Goal: Information Seeking & Learning: Learn about a topic

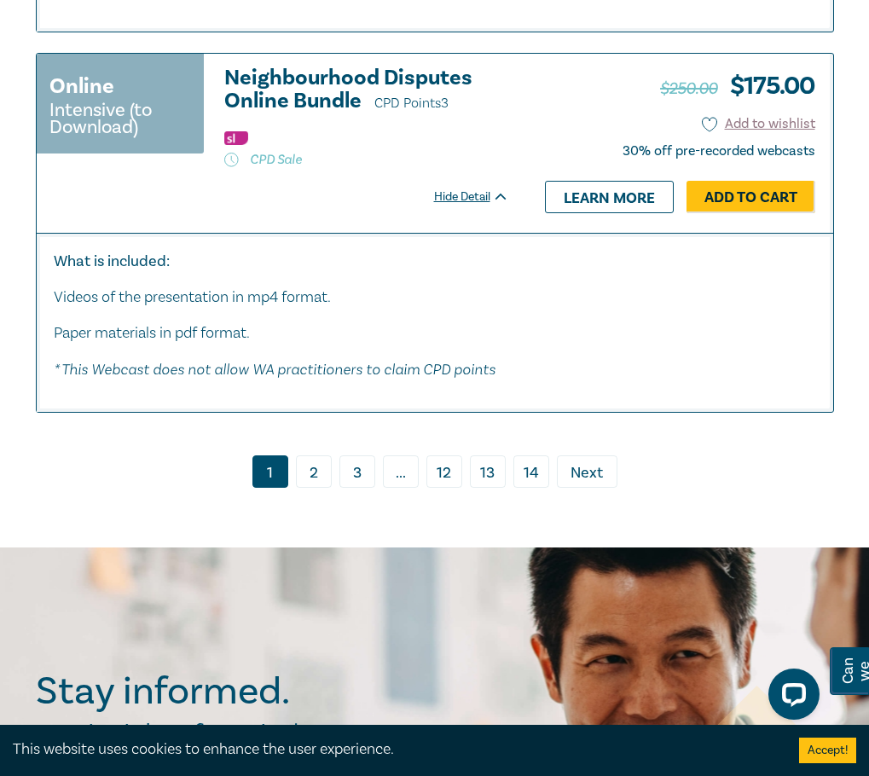
scroll to position [10323, 0]
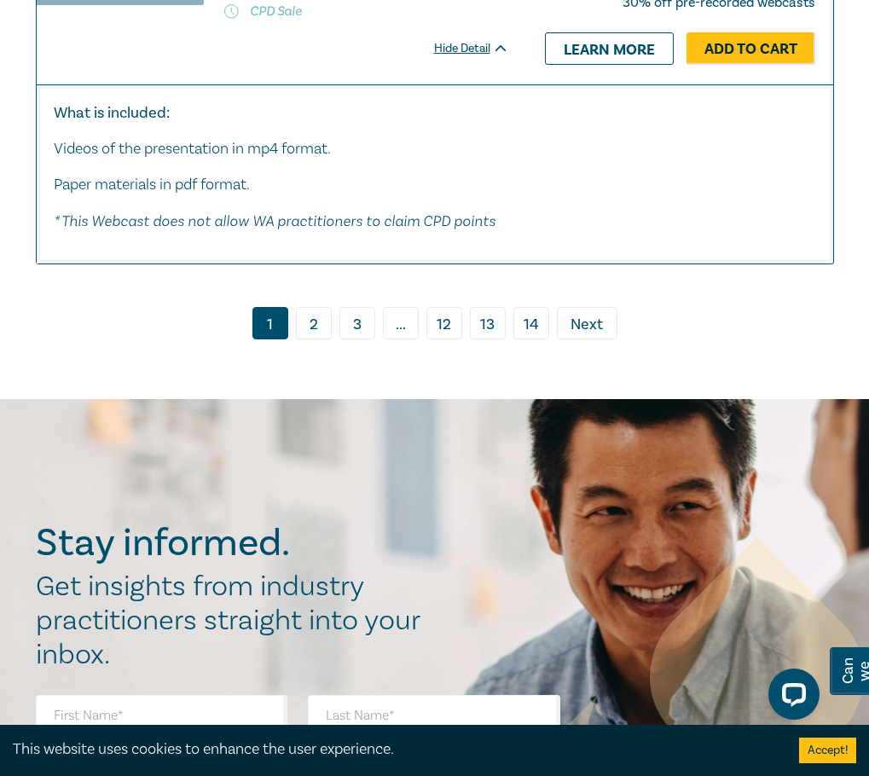
click at [318, 311] on link "2" at bounding box center [314, 323] width 36 height 32
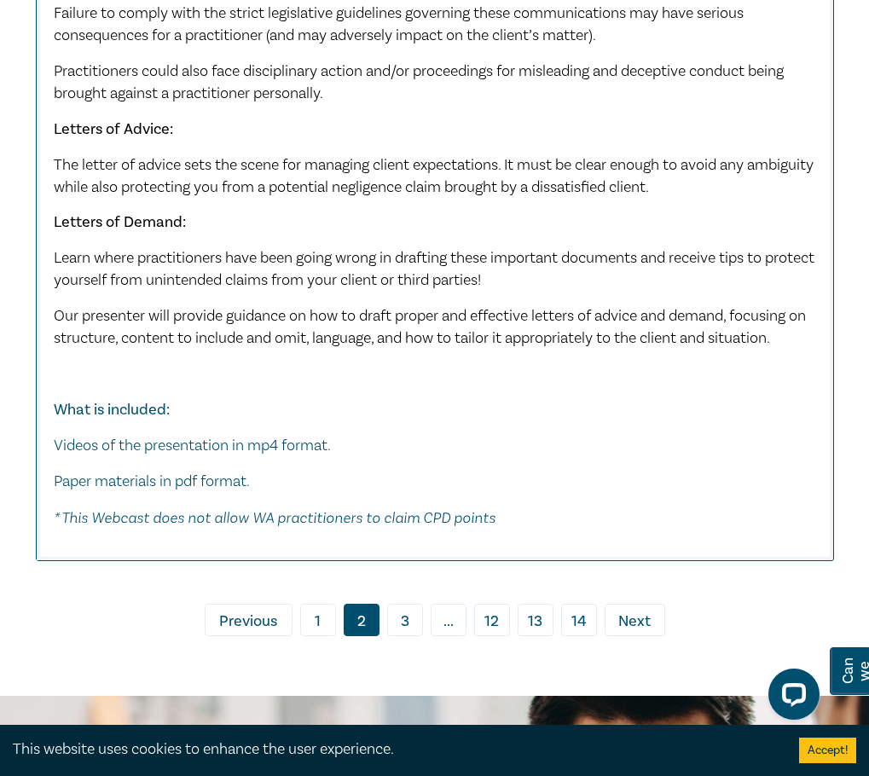
scroll to position [8702, 0]
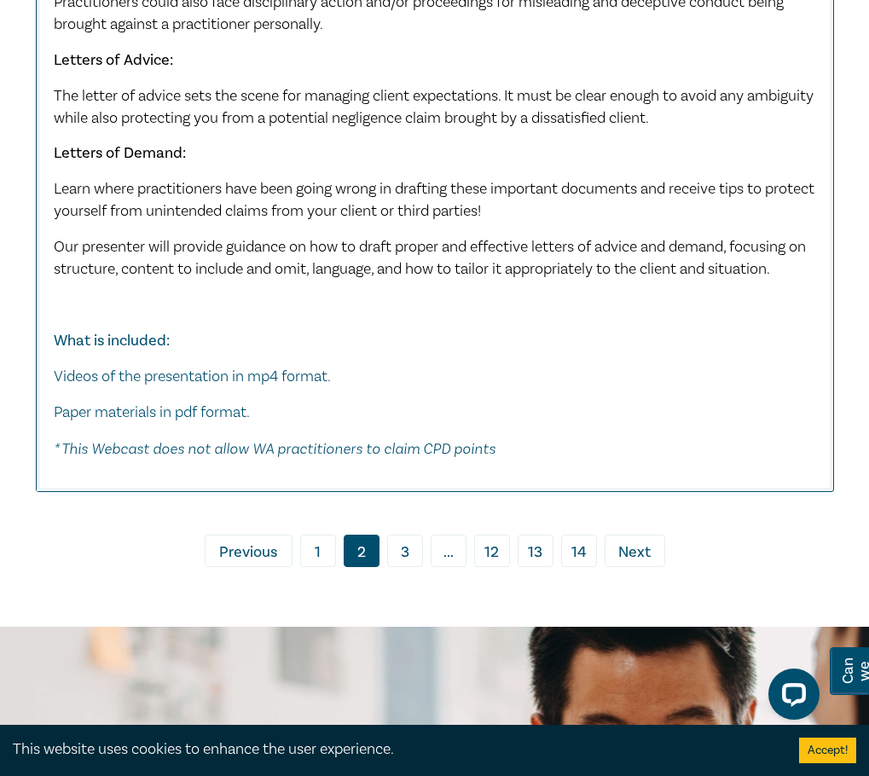
click at [403, 555] on link "3" at bounding box center [405, 551] width 36 height 32
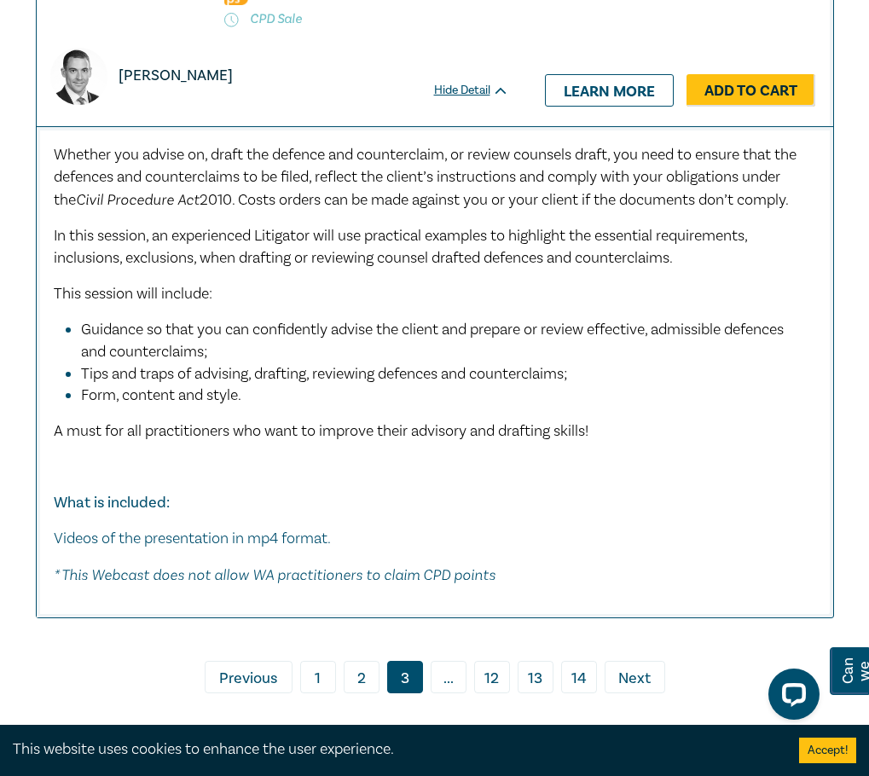
scroll to position [11347, 0]
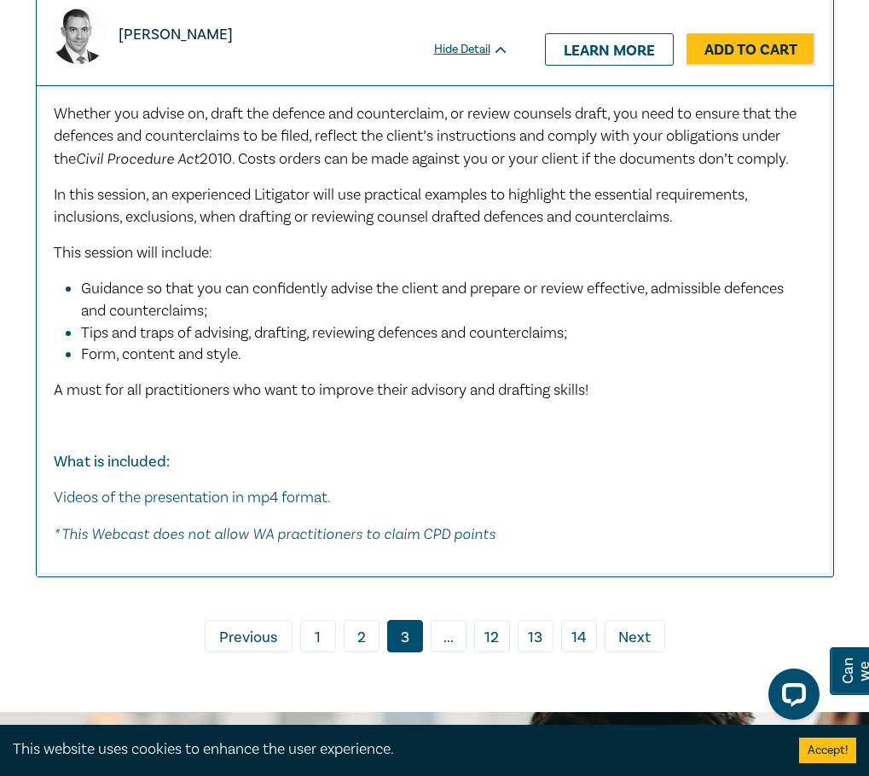
click at [460, 620] on span "..." at bounding box center [449, 636] width 36 height 32
click at [624, 627] on span "Next" at bounding box center [635, 638] width 32 height 22
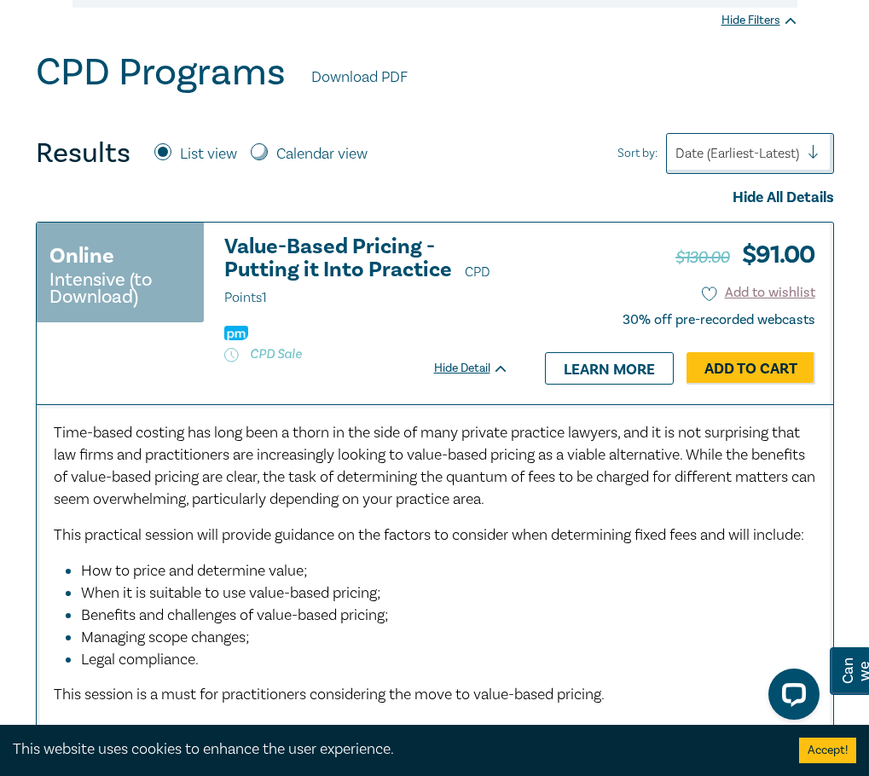
scroll to position [341, 0]
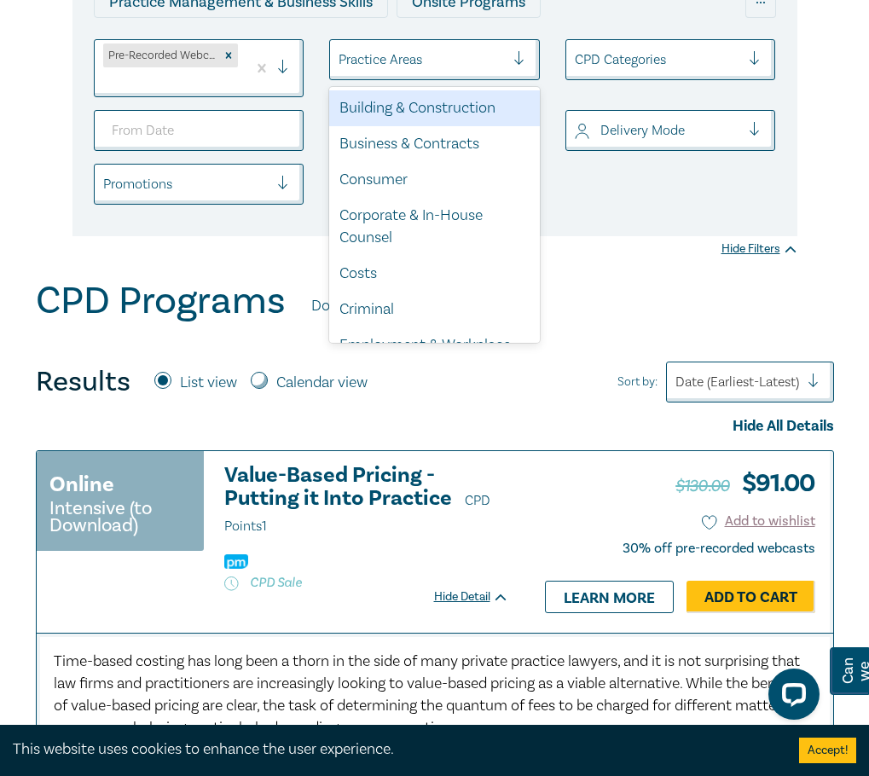
click at [384, 49] on div at bounding box center [422, 60] width 166 height 22
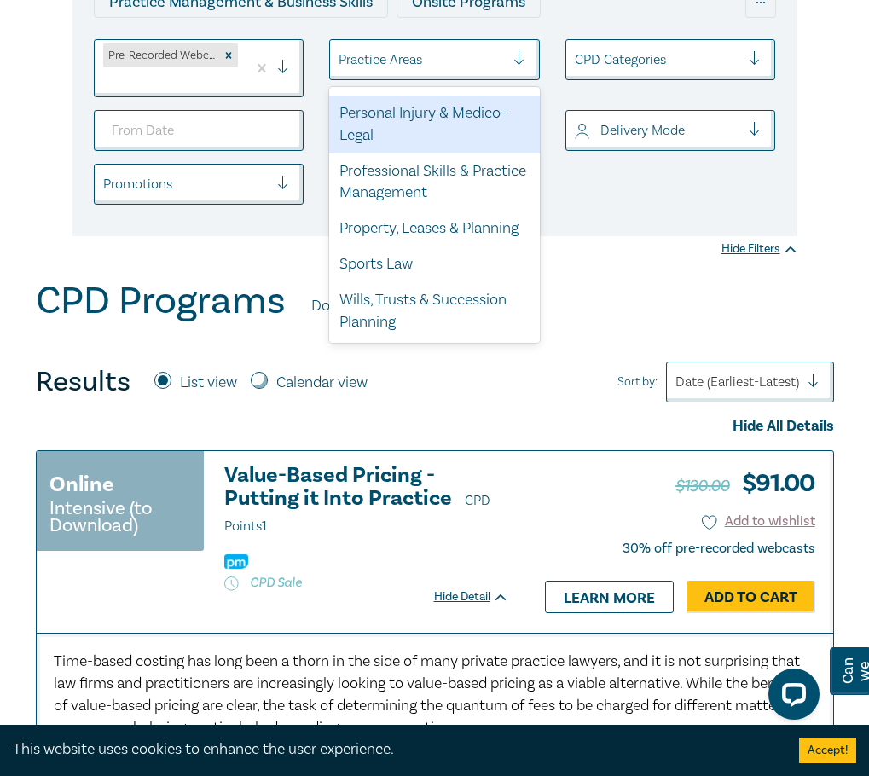
scroll to position [723, 0]
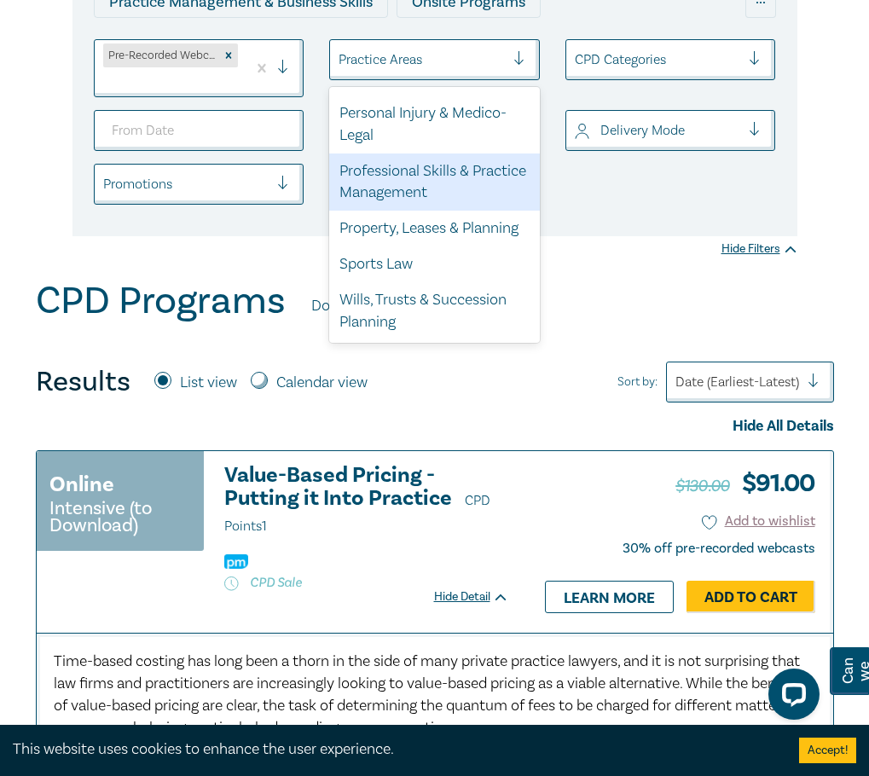
click at [409, 160] on div "Professional Skills & Practice Management" at bounding box center [434, 183] width 211 height 58
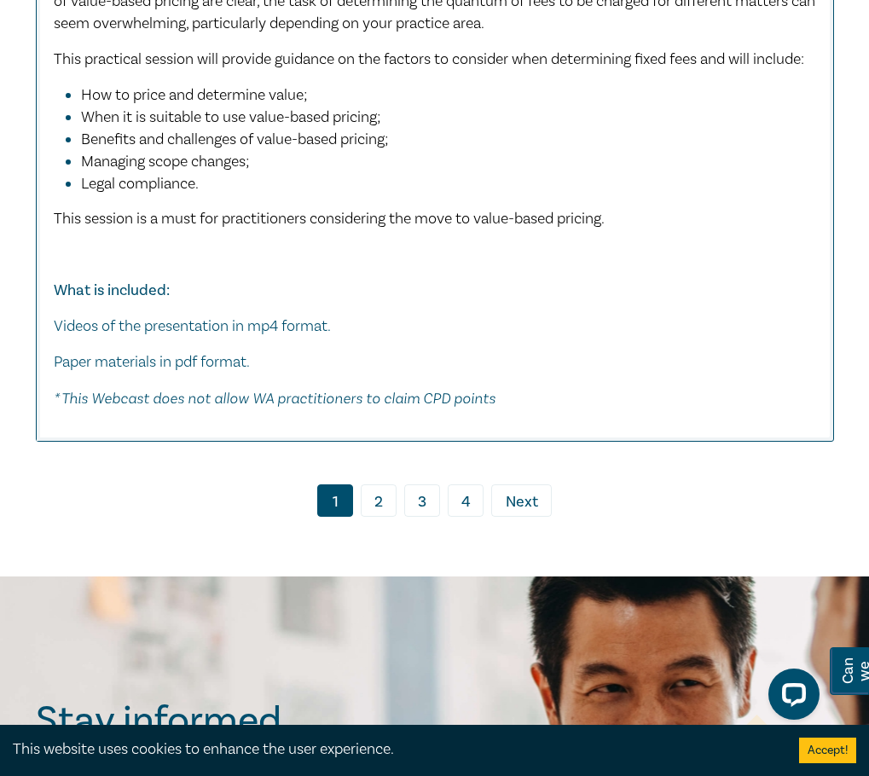
scroll to position [9982, 0]
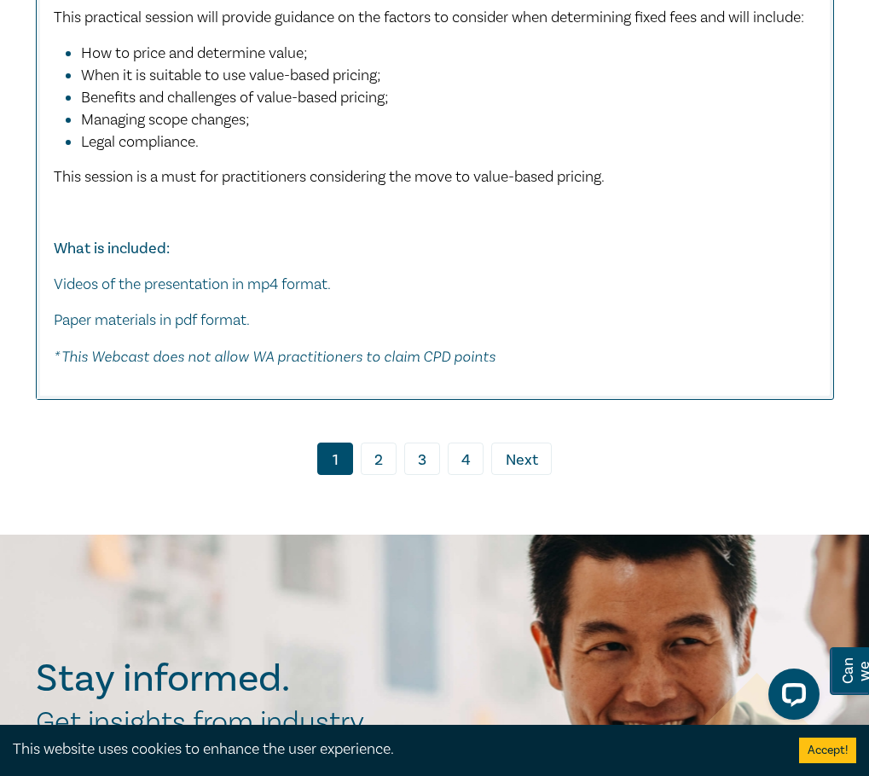
click at [387, 475] on link "2" at bounding box center [379, 459] width 36 height 32
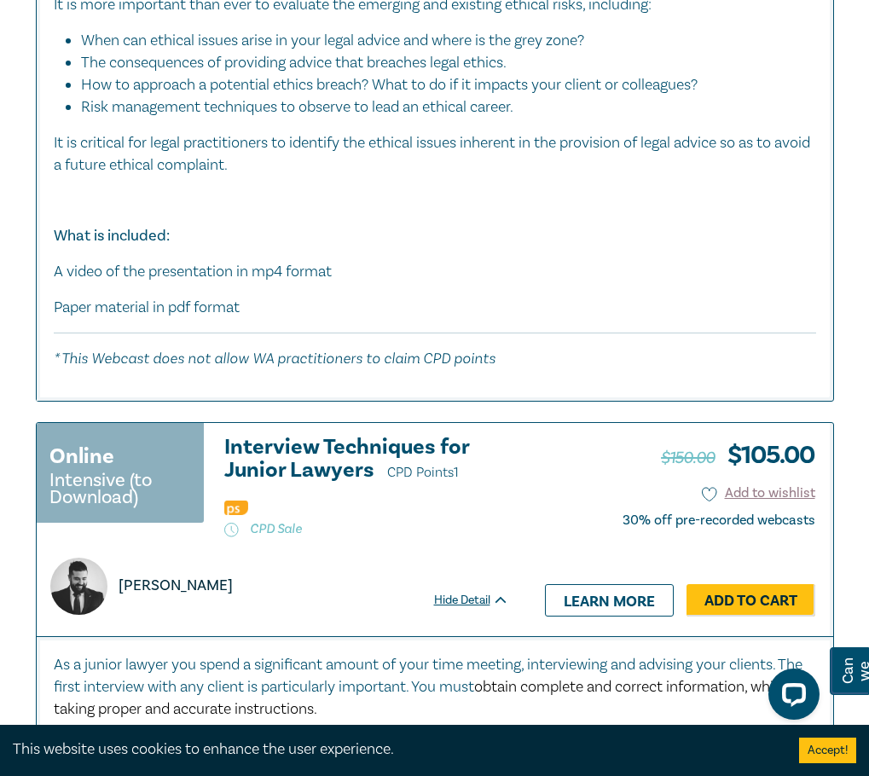
scroll to position [3754, 0]
